Goal: Task Accomplishment & Management: Use online tool/utility

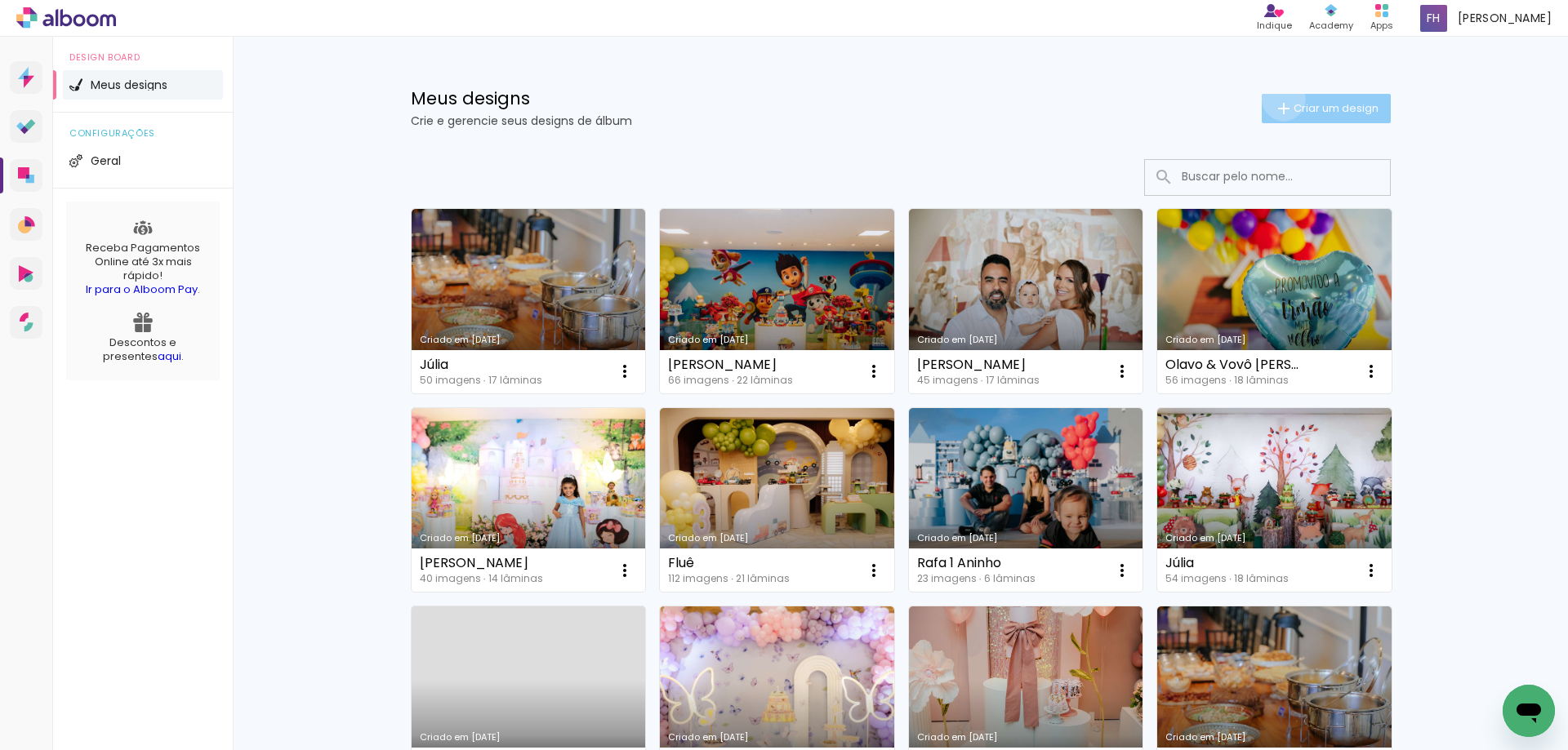
click at [1275, 99] on iron-icon at bounding box center [1283, 109] width 19 height 19
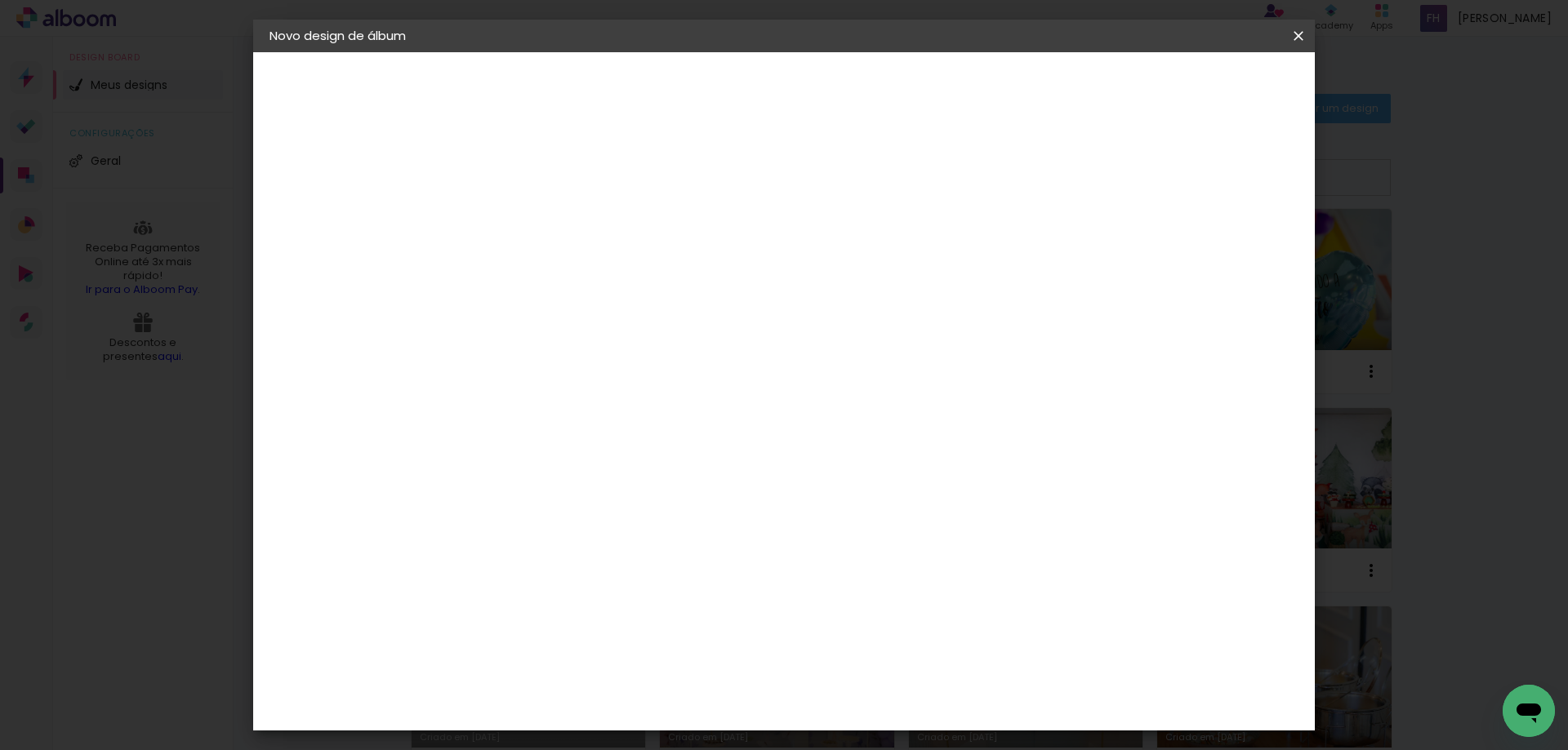
click at [537, 221] on input at bounding box center [537, 219] width 0 height 25
type input "B"
type paper-input "B"
